Goal: Task Accomplishment & Management: Manage account settings

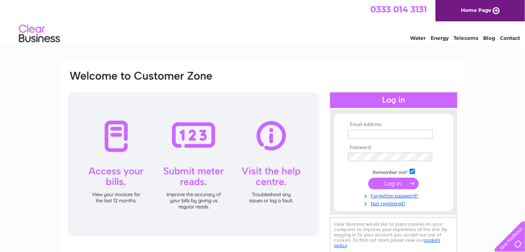
click at [378, 132] on input "text" at bounding box center [390, 134] width 85 height 9
type input "[PERSON_NAME][EMAIL_ADDRESS][DOMAIN_NAME]"
click at [392, 182] on input "submit" at bounding box center [393, 183] width 50 height 11
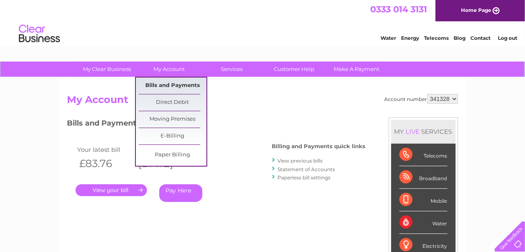
click at [171, 87] on link "Bills and Payments" at bounding box center [173, 86] width 68 height 16
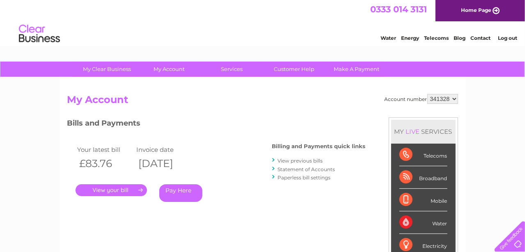
click at [292, 161] on link "View previous bills" at bounding box center [300, 161] width 45 height 6
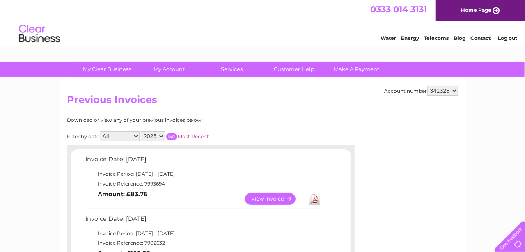
click at [159, 135] on select "2025 2024 2023 2022" at bounding box center [153, 136] width 24 height 10
click at [141, 131] on select "2025 2024 2023 2022" at bounding box center [153, 136] width 24 height 10
click at [160, 135] on select "2025 2024 2023 2022" at bounding box center [153, 136] width 24 height 10
select select "2025"
click at [141, 131] on select "2025 2024 2023 2022" at bounding box center [153, 136] width 24 height 10
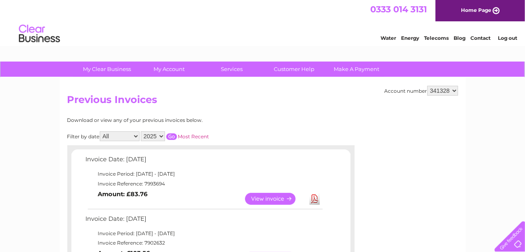
click at [172, 136] on input "button" at bounding box center [171, 136] width 11 height 7
click at [503, 37] on link "Log out" at bounding box center [507, 38] width 19 height 6
